Goal: Information Seeking & Learning: Learn about a topic

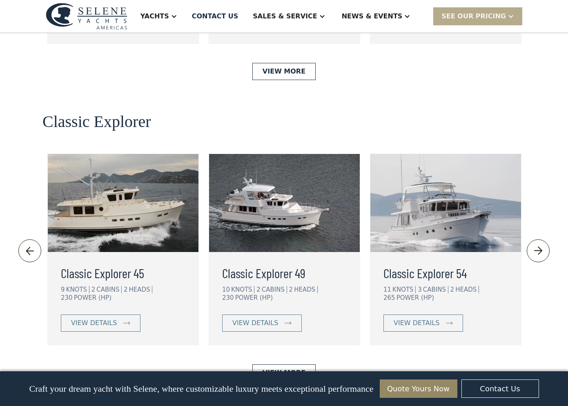
scroll to position [1714, 0]
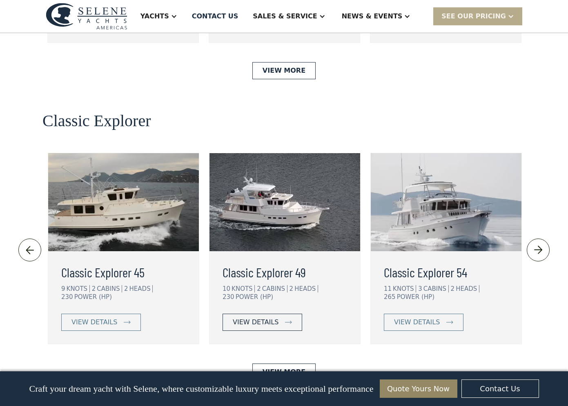
click at [258, 317] on div "view details" at bounding box center [256, 322] width 46 height 10
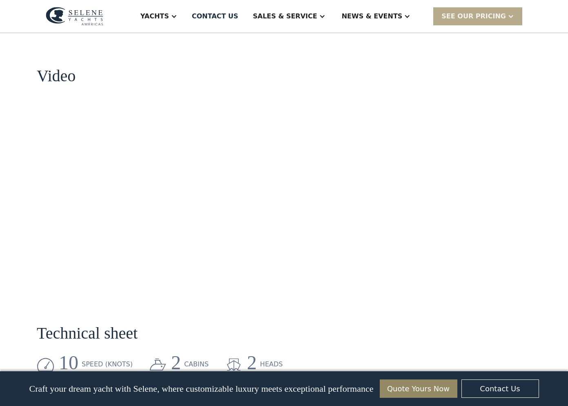
scroll to position [816, 0]
